Goal: Find specific page/section: Find specific page/section

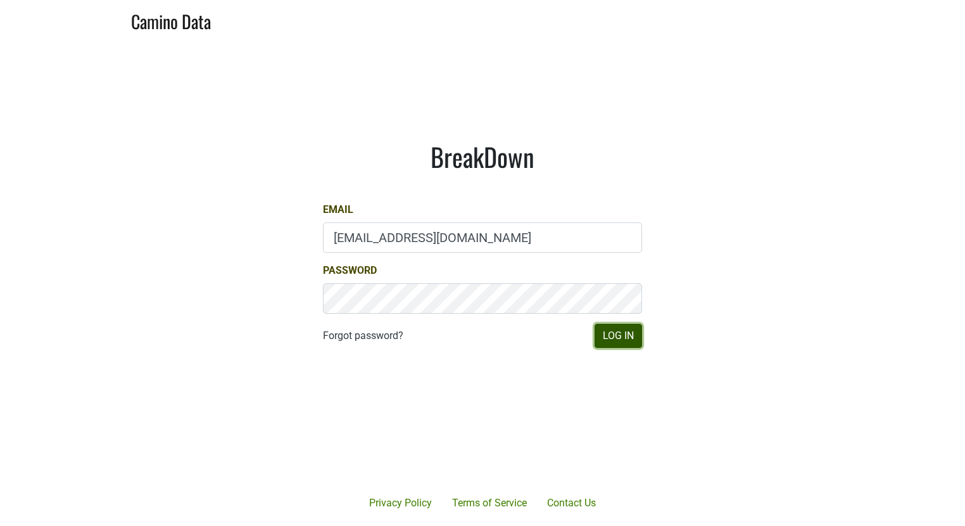
click at [614, 338] on button "Log In" at bounding box center [618, 336] width 47 height 24
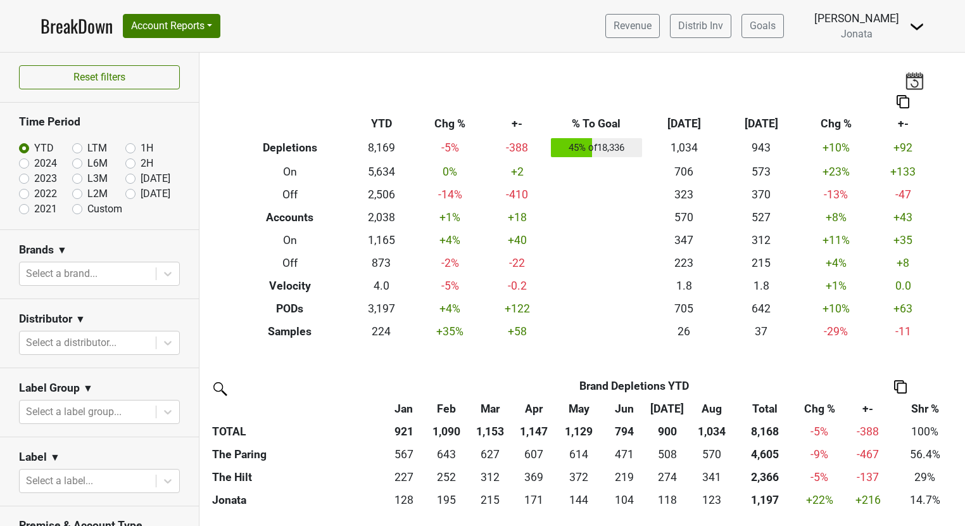
click at [910, 29] on img at bounding box center [916, 26] width 15 height 15
click at [875, 70] on link "Open Leadrank" at bounding box center [874, 71] width 100 height 20
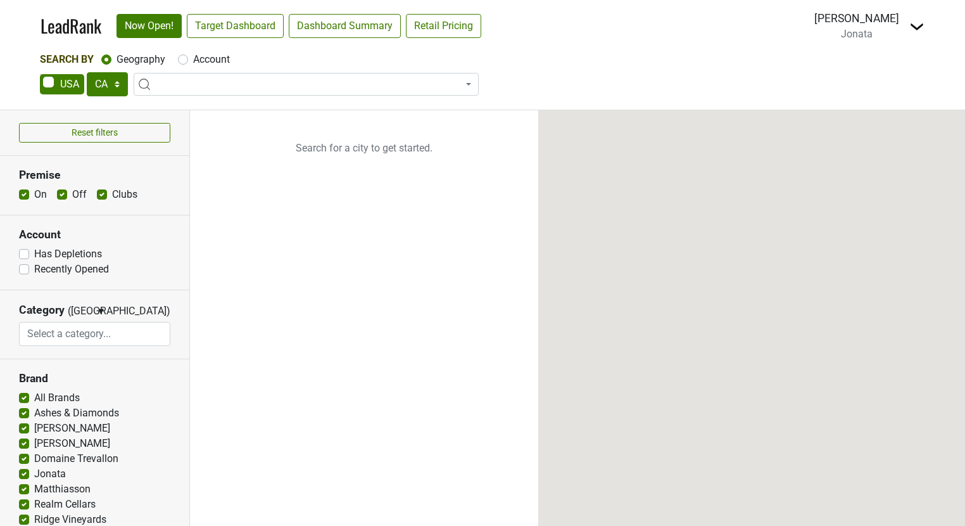
select select "CA"
select select
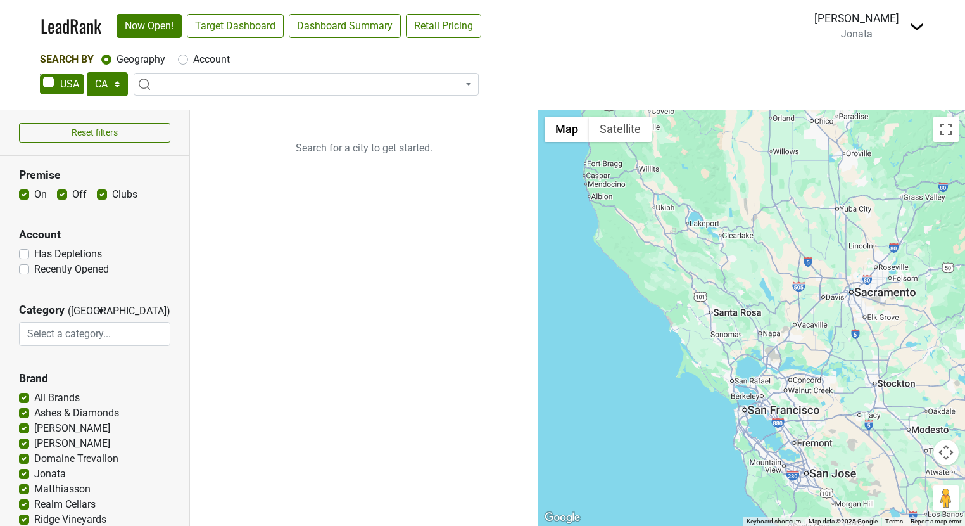
click at [167, 81] on span at bounding box center [306, 84] width 345 height 23
click at [183, 66] on div "Account" at bounding box center [204, 59] width 52 height 15
click at [182, 77] on span at bounding box center [306, 84] width 345 height 23
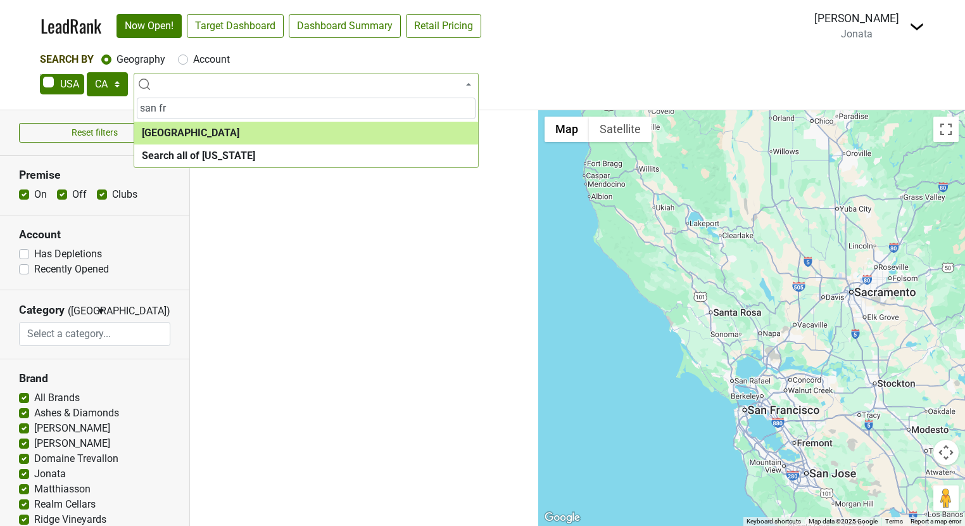
type input "san fr"
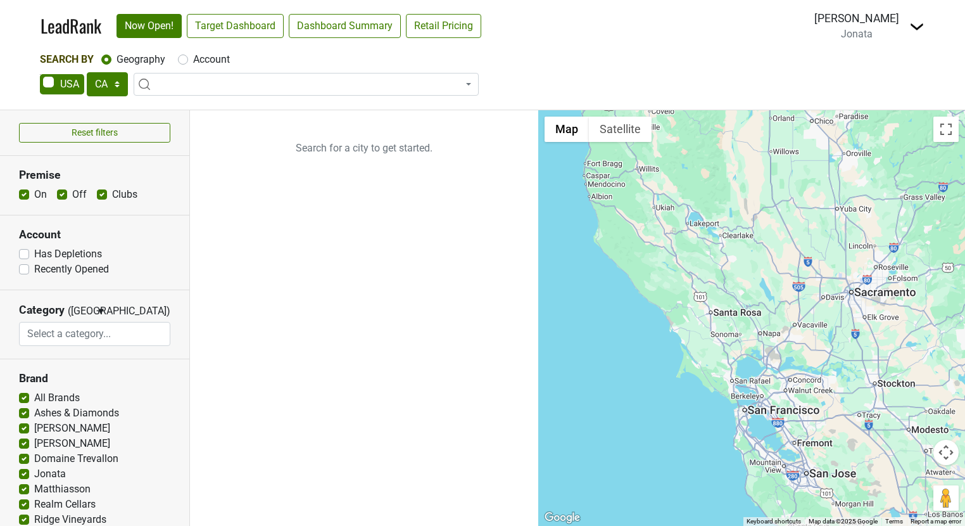
click at [193, 60] on label "Account" at bounding box center [211, 59] width 37 height 15
click at [185, 60] on input "Account" at bounding box center [183, 58] width 10 height 13
radio input "true"
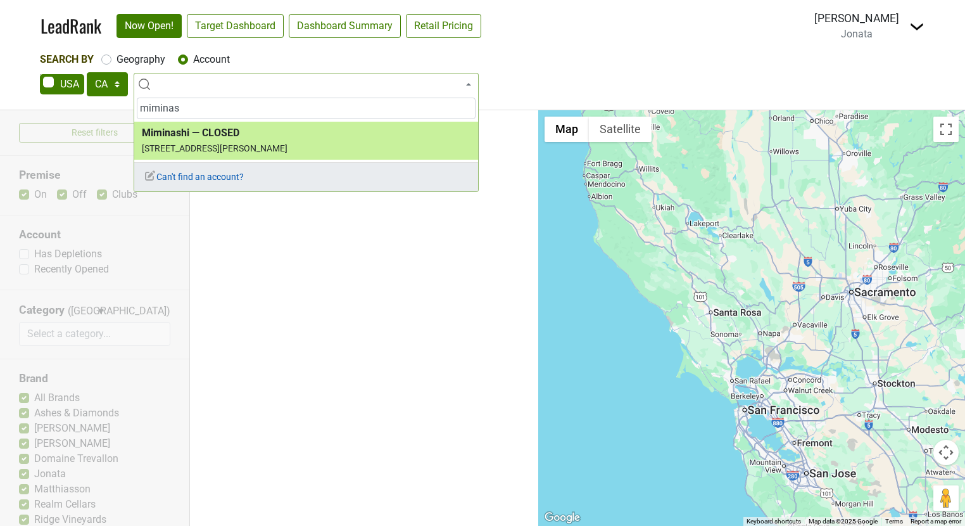
type input "miminas"
click at [199, 180] on span "Can't find an account?" at bounding box center [194, 177] width 100 height 10
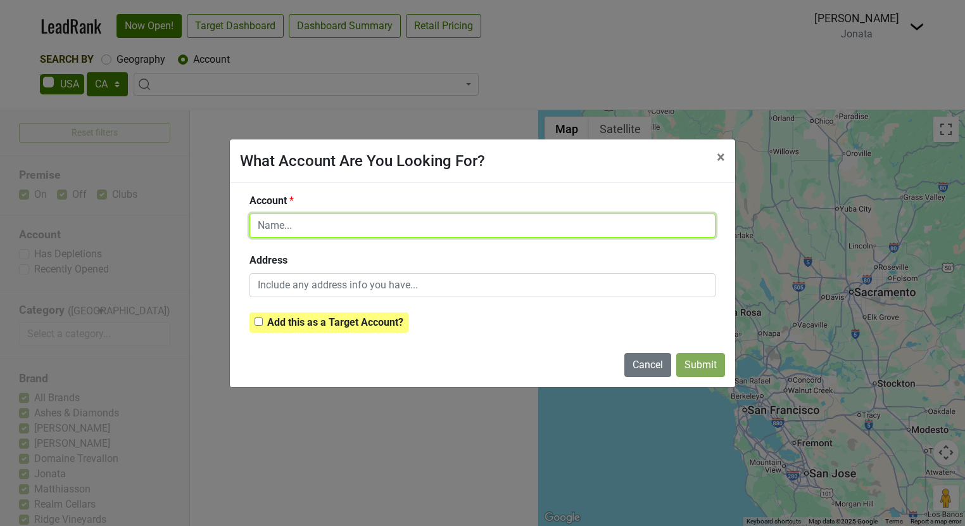
click at [264, 227] on input "text" at bounding box center [483, 225] width 466 height 24
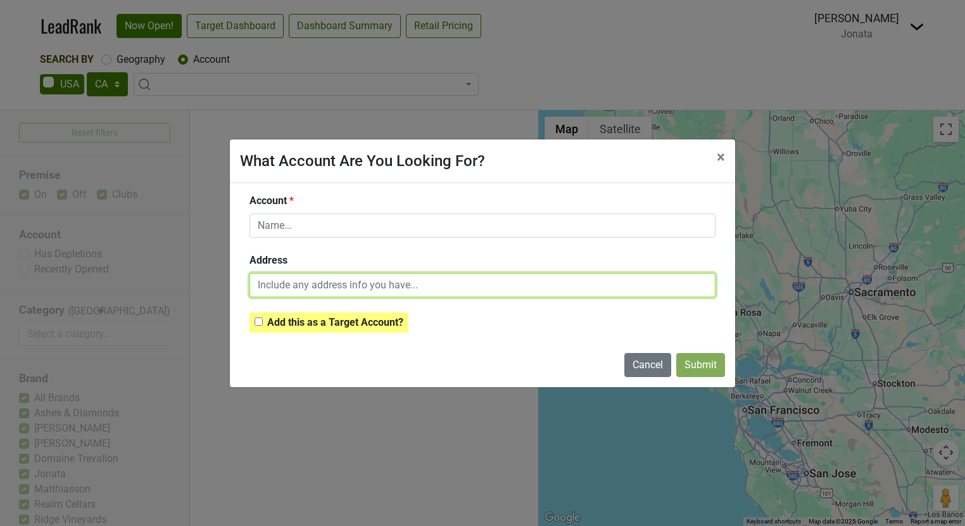
click at [280, 281] on input "text" at bounding box center [483, 285] width 466 height 24
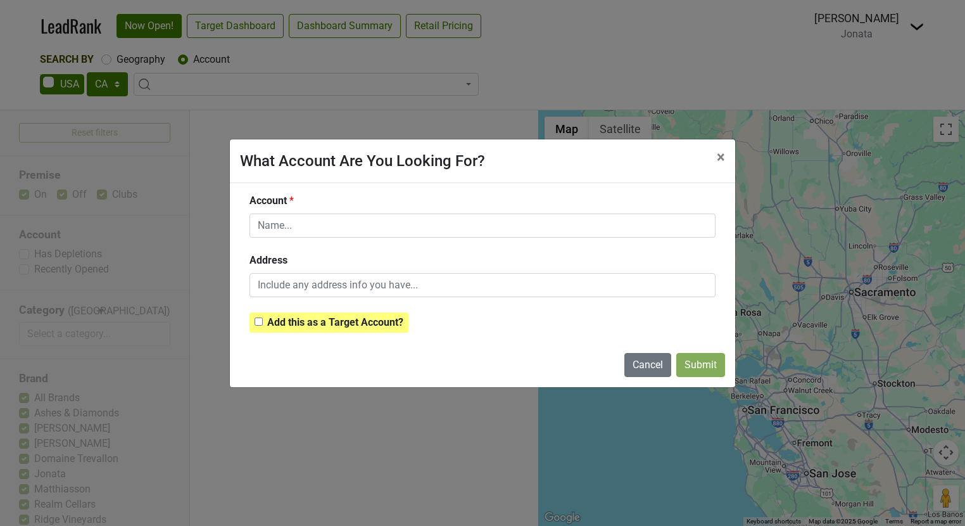
click at [287, 256] on div "Address" at bounding box center [482, 275] width 485 height 44
click at [286, 260] on b "Address" at bounding box center [269, 260] width 38 height 12
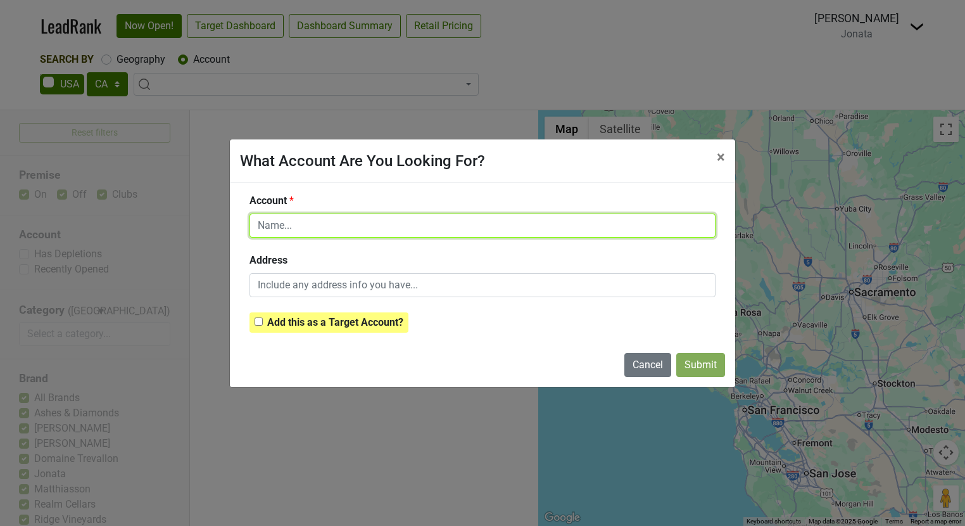
click at [290, 232] on input "text" at bounding box center [483, 225] width 466 height 24
type input "Miminashi"
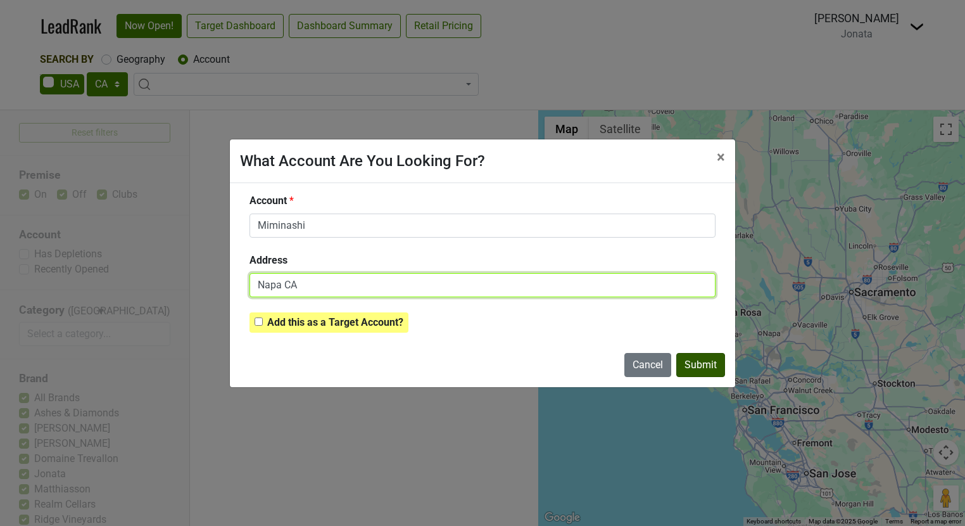
type input "Napa CA"
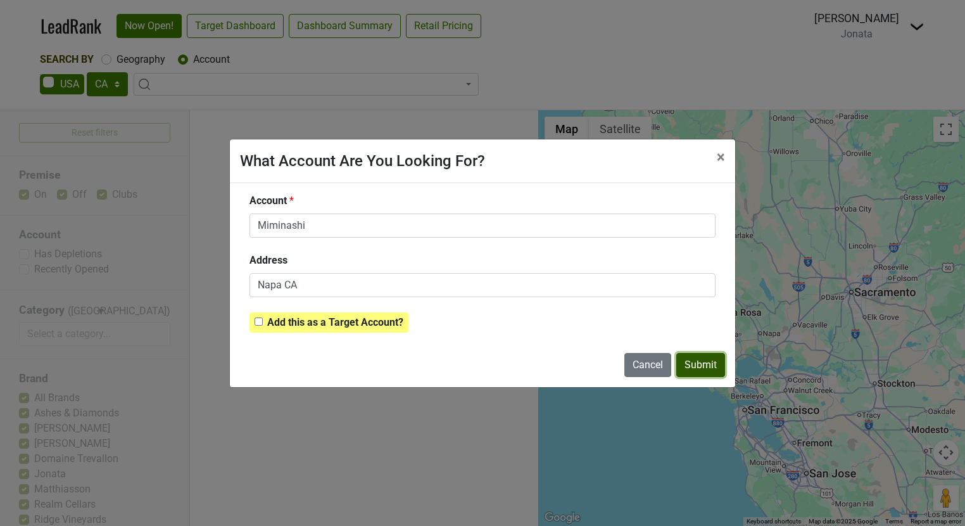
click at [692, 360] on button "Submit" at bounding box center [700, 365] width 49 height 24
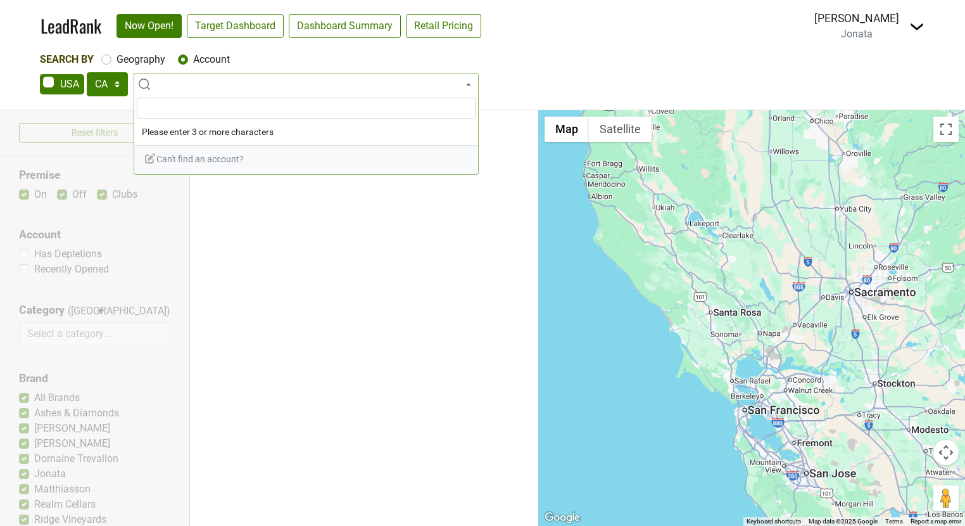
click at [295, 84] on span at bounding box center [306, 84] width 345 height 23
click at [232, 156] on span "Can't find an account?" at bounding box center [194, 159] width 100 height 10
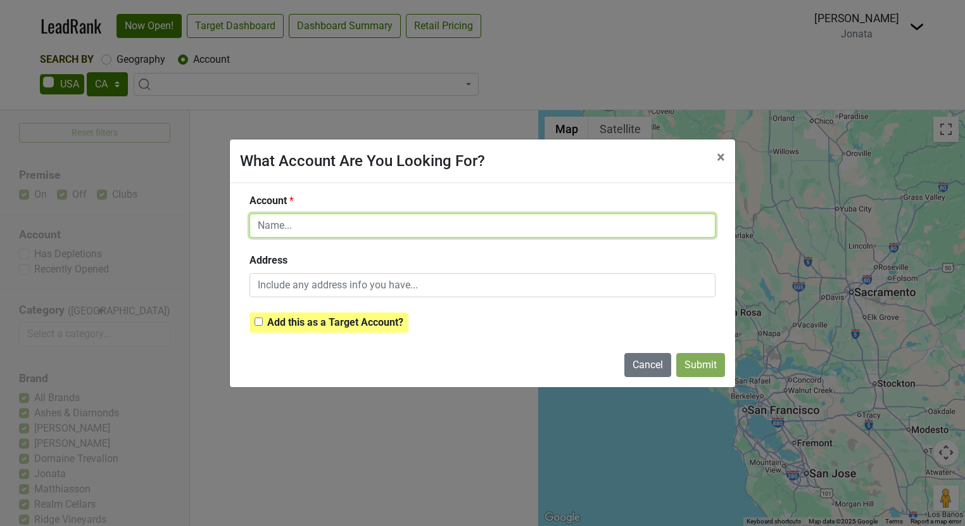
click at [293, 220] on input "text" at bounding box center [483, 225] width 466 height 24
drag, startPoint x: 319, startPoint y: 225, endPoint x: 148, endPoint y: 225, distance: 171.0
click at [148, 225] on div "What Account Are You Looking For? × Close Account Miminashi Address Add this as…" at bounding box center [482, 263] width 965 height 526
type input "Heritage Eats"
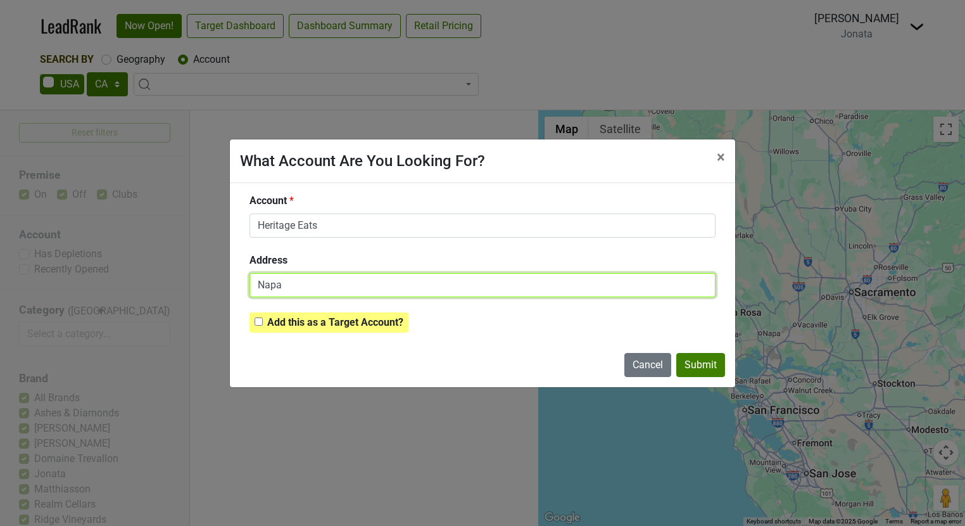
type input "Napa"
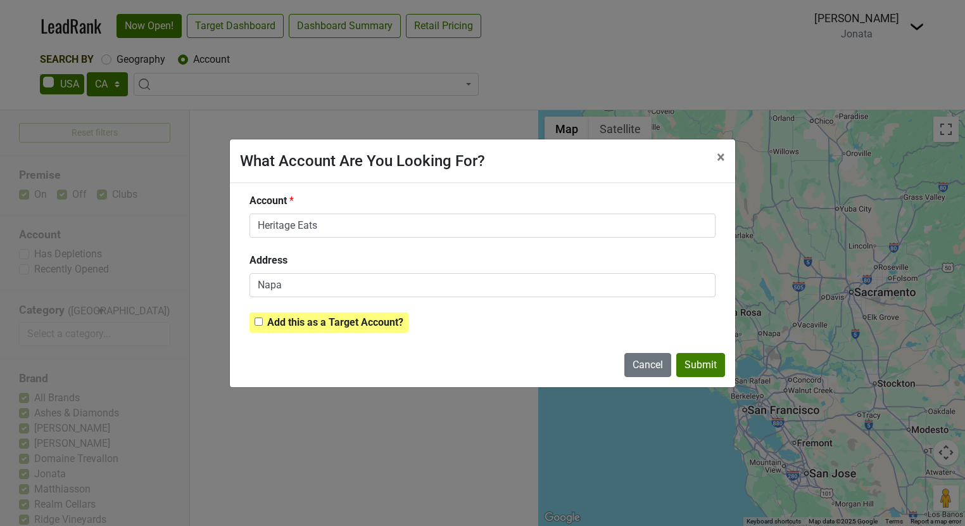
click at [262, 323] on input "checkbox" at bounding box center [259, 321] width 8 height 8
checkbox input "true"
click at [704, 369] on button "Submit" at bounding box center [700, 365] width 49 height 24
checkbox input "false"
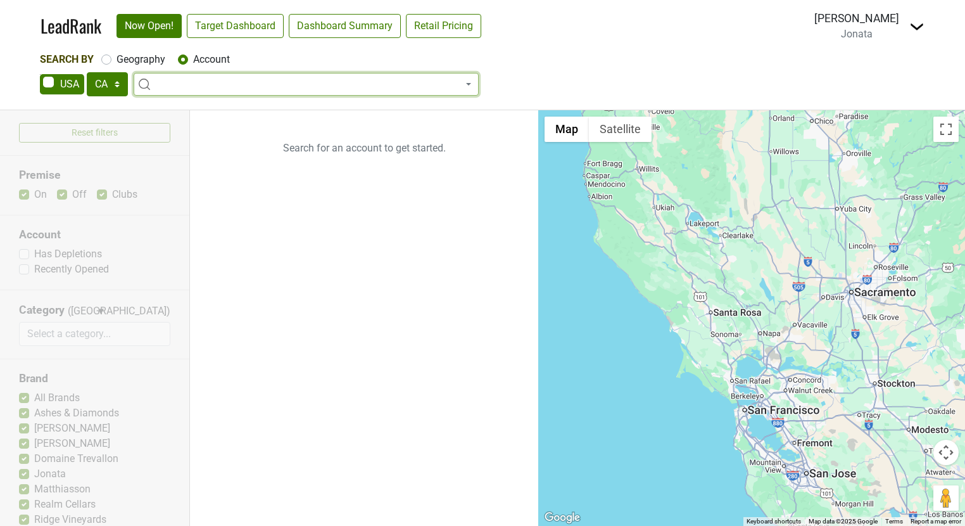
click at [917, 27] on img at bounding box center [916, 26] width 15 height 15
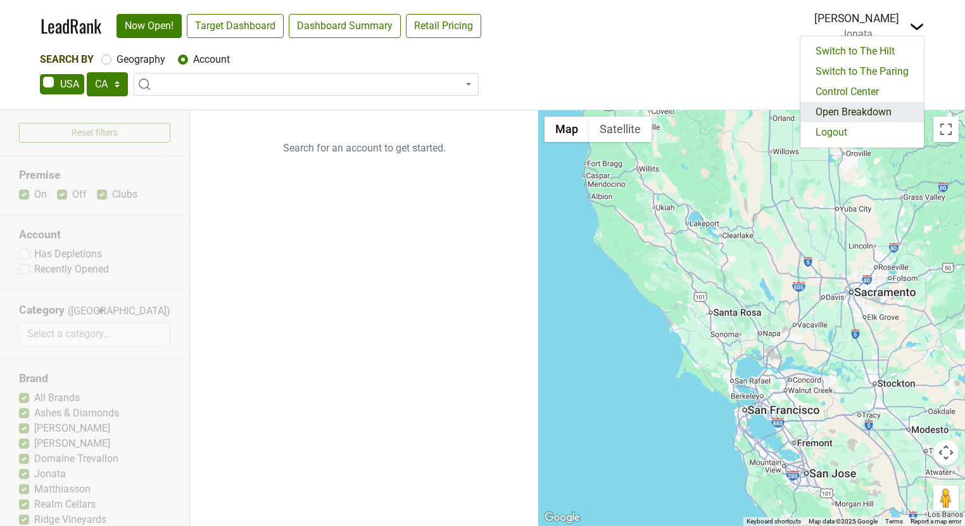
click at [865, 113] on link "Open Breakdown" at bounding box center [861, 112] width 123 height 20
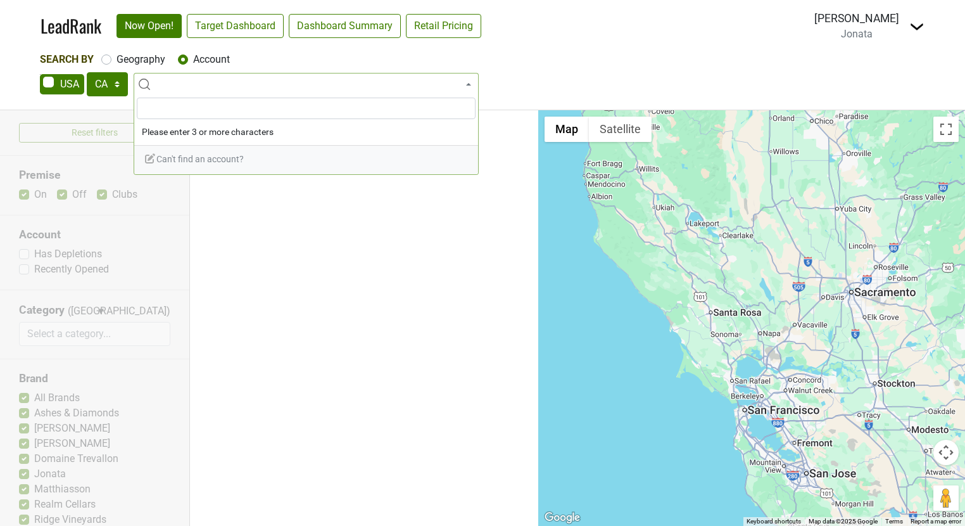
click at [211, 83] on span at bounding box center [306, 84] width 345 height 23
click at [203, 156] on span "Can't find an account?" at bounding box center [194, 159] width 100 height 10
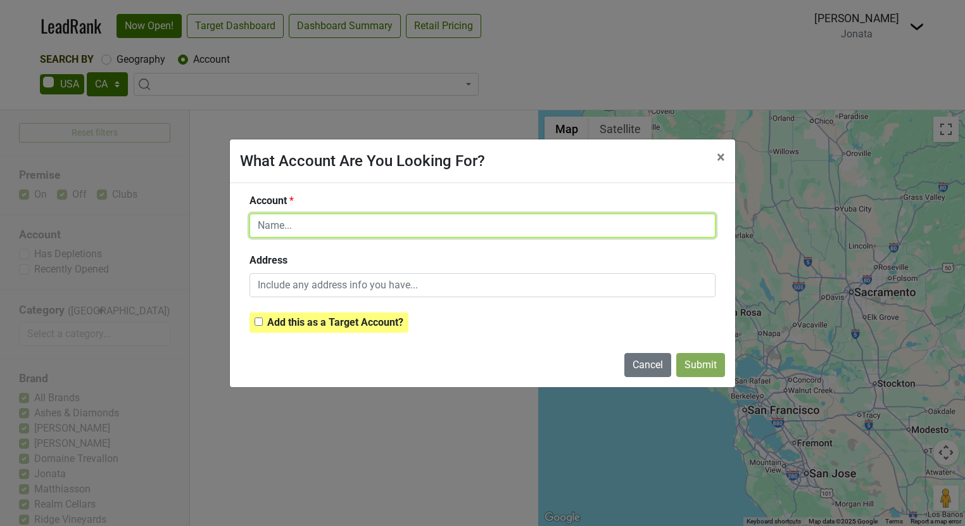
click at [299, 222] on input "text" at bounding box center [483, 225] width 466 height 24
type input "Test"
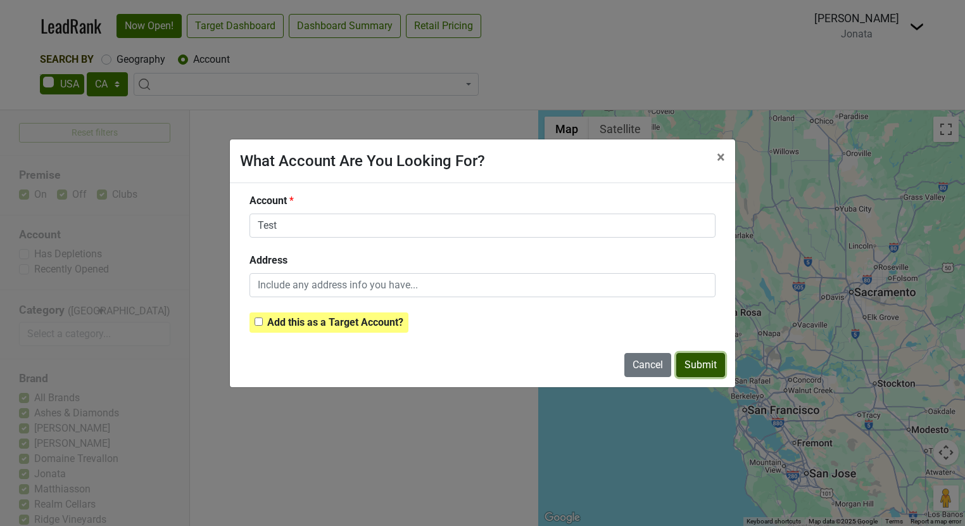
click at [696, 365] on button "Submit" at bounding box center [700, 365] width 49 height 24
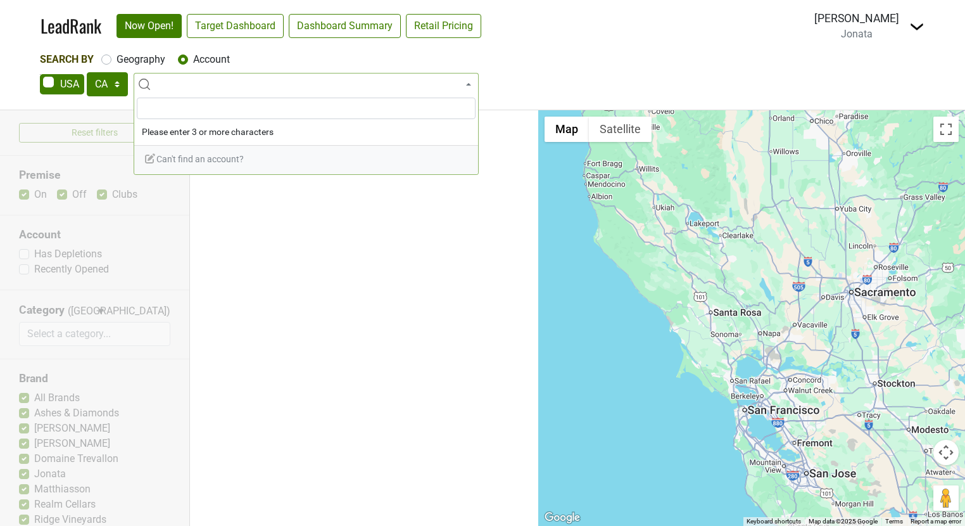
click at [198, 77] on span at bounding box center [306, 84] width 345 height 23
click at [196, 165] on div "Can't find an account?" at bounding box center [306, 159] width 344 height 29
click at [186, 156] on span "Can't find an account?" at bounding box center [194, 159] width 100 height 10
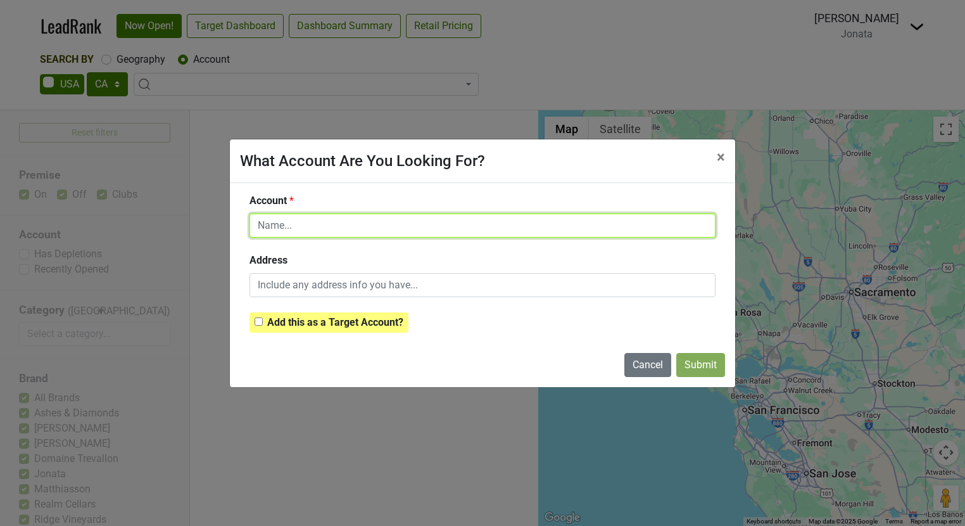
click at [279, 218] on input "text" at bounding box center [483, 225] width 466 height 24
type input "Test"
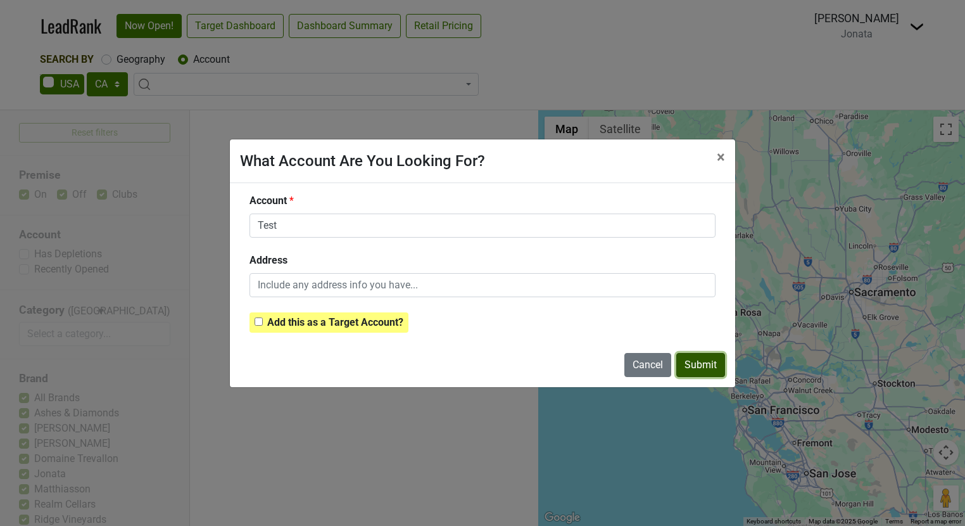
click at [698, 364] on button "Submit" at bounding box center [700, 365] width 49 height 24
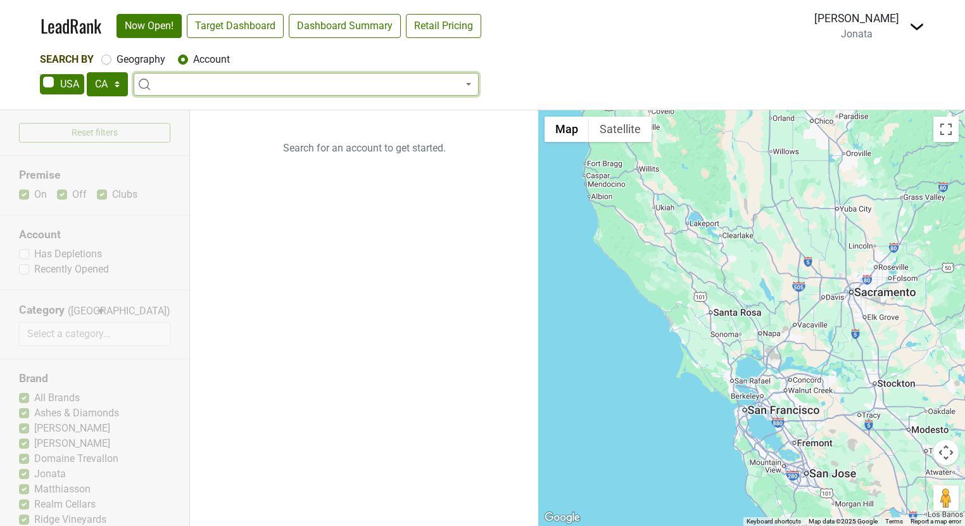
click at [217, 85] on span at bounding box center [306, 84] width 345 height 23
click at [291, 245] on ul "Search for an account to get started." at bounding box center [364, 317] width 348 height 415
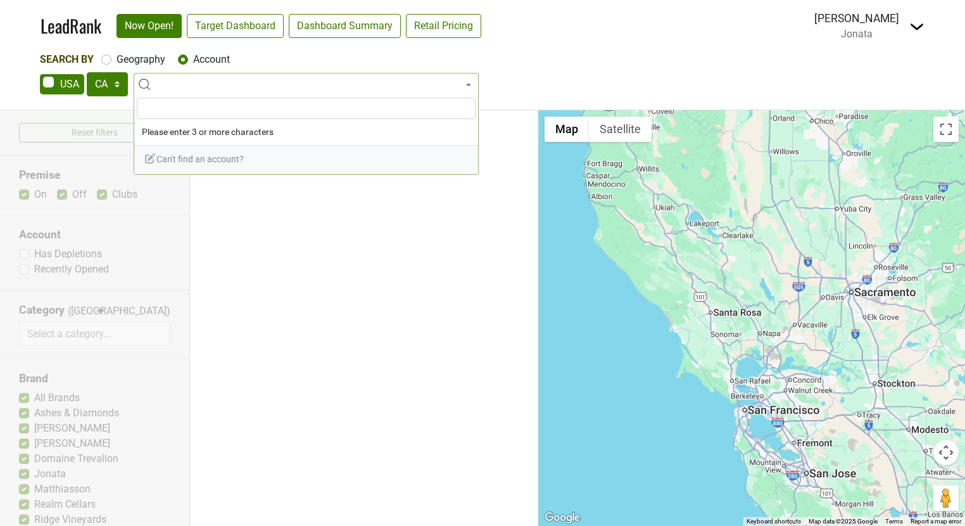
click at [236, 93] on span at bounding box center [306, 84] width 345 height 23
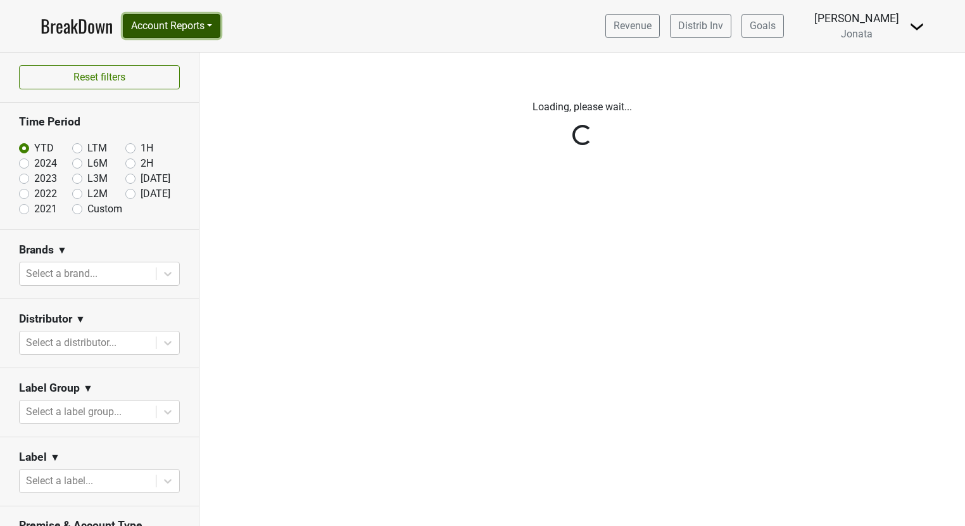
click at [215, 32] on button "Account Reports" at bounding box center [172, 26] width 98 height 24
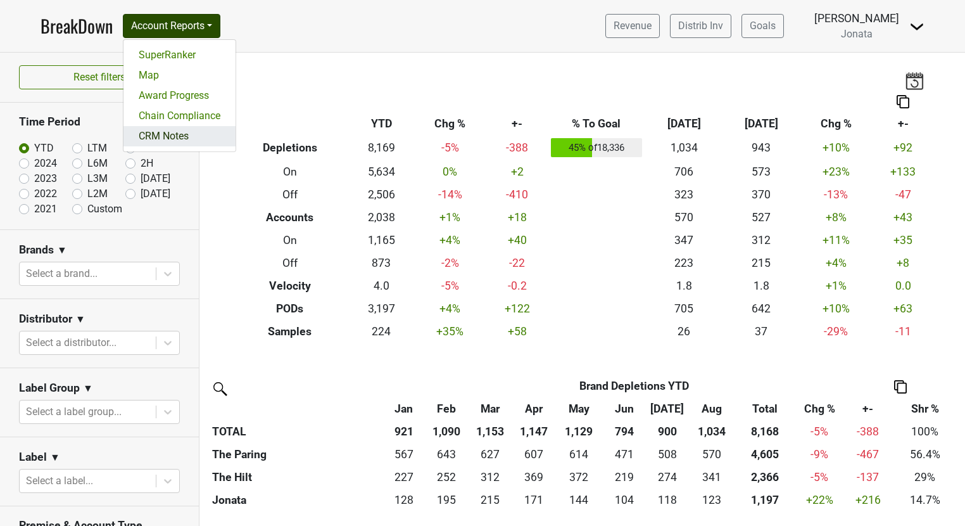
click at [183, 137] on link "CRM Notes" at bounding box center [179, 136] width 112 height 20
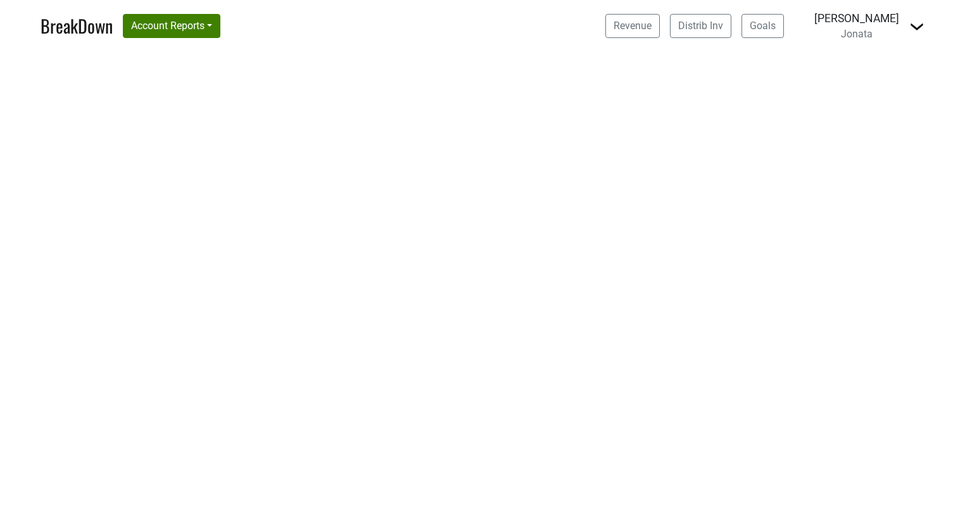
select select "CA"
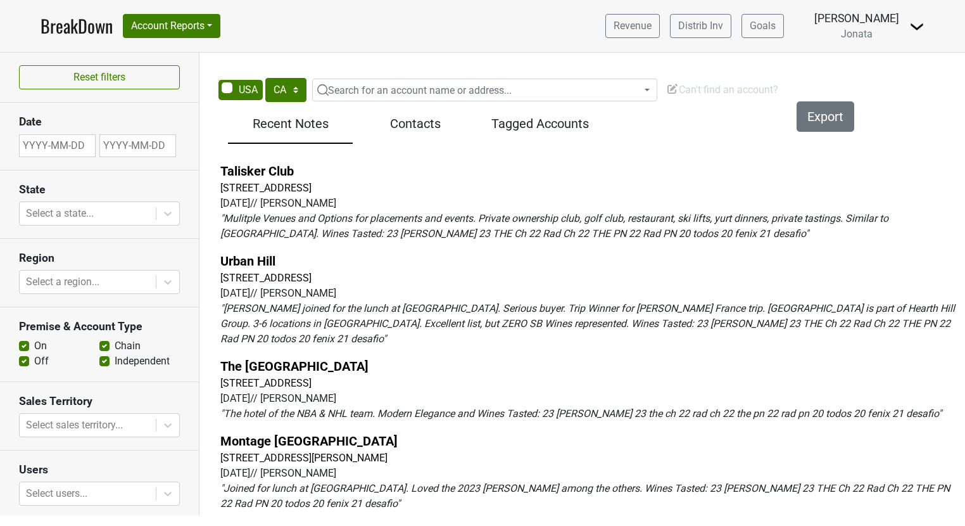
click at [701, 84] on span "Can't find an account?" at bounding box center [722, 90] width 112 height 12
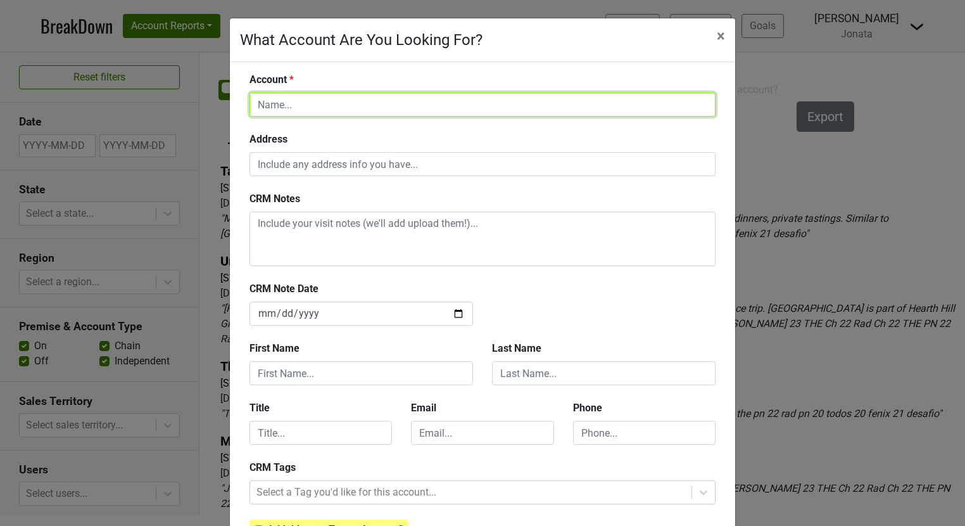
click at [303, 103] on input "text" at bounding box center [483, 104] width 466 height 24
type input "Auberge du Soleil"
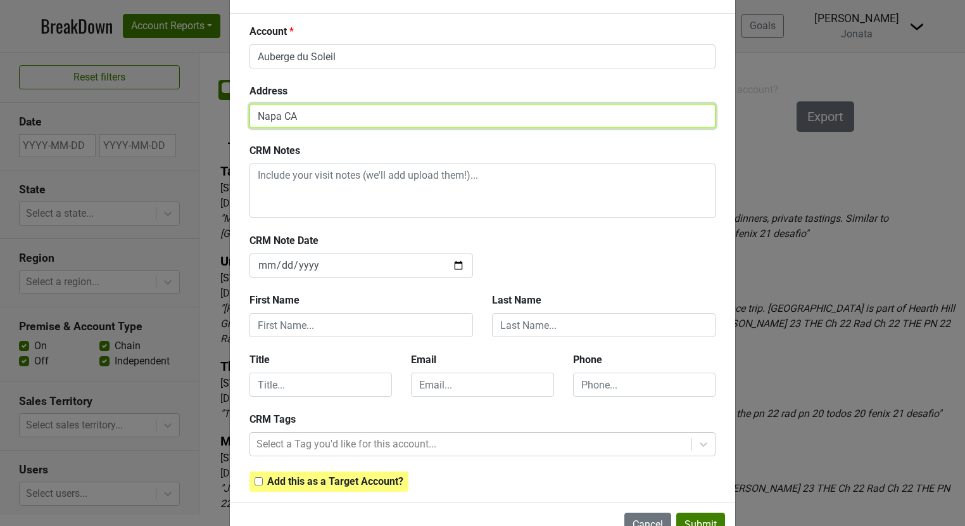
scroll to position [87, 0]
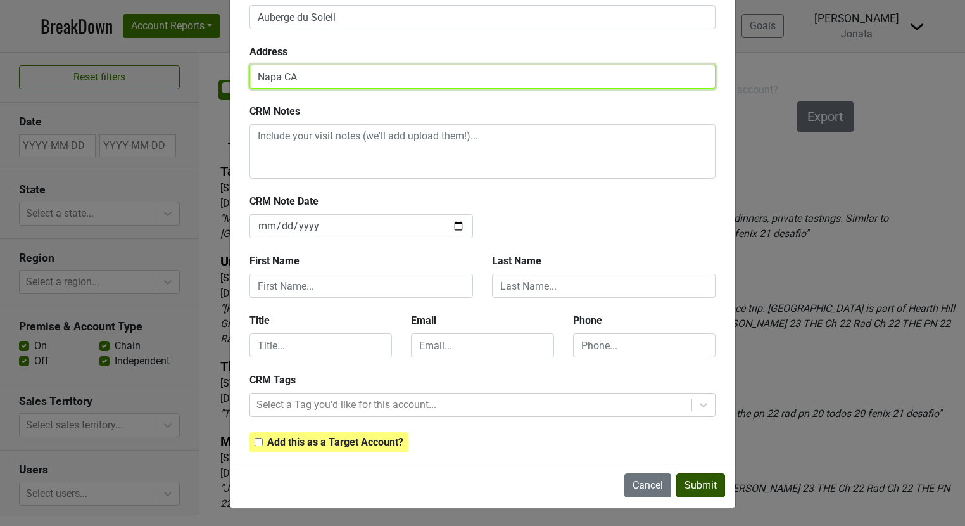
type input "Napa CA"
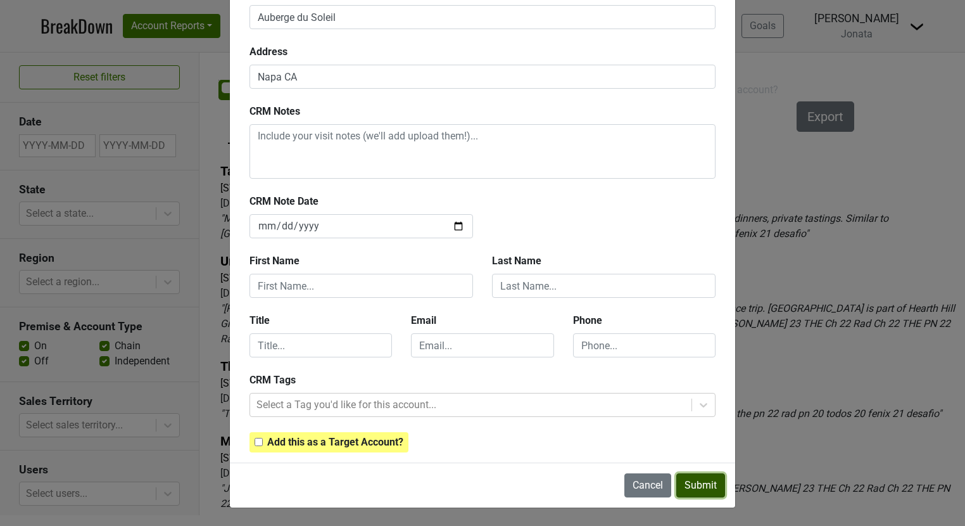
click at [707, 479] on button "Submit" at bounding box center [700, 485] width 49 height 24
